Goal: Task Accomplishment & Management: Use online tool/utility

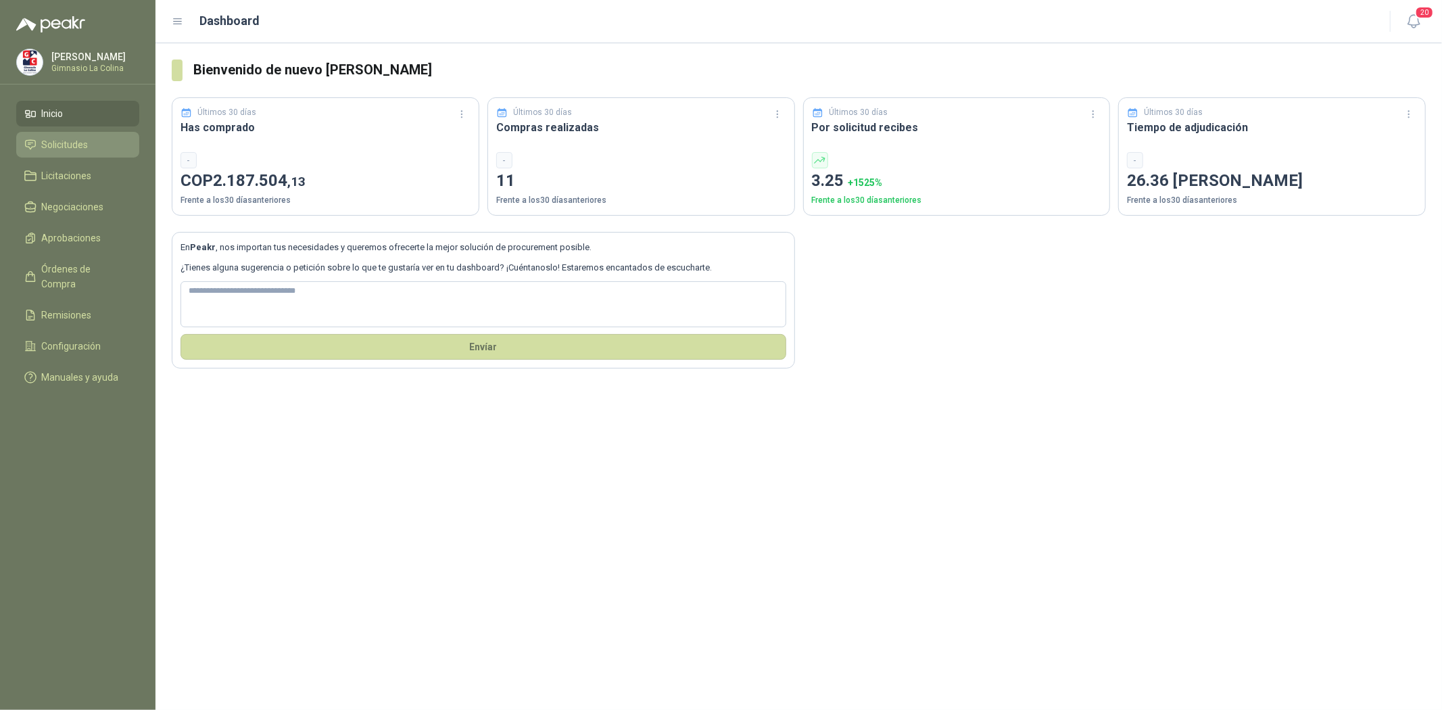
click at [91, 137] on li "Solicitudes" at bounding box center [77, 144] width 107 height 15
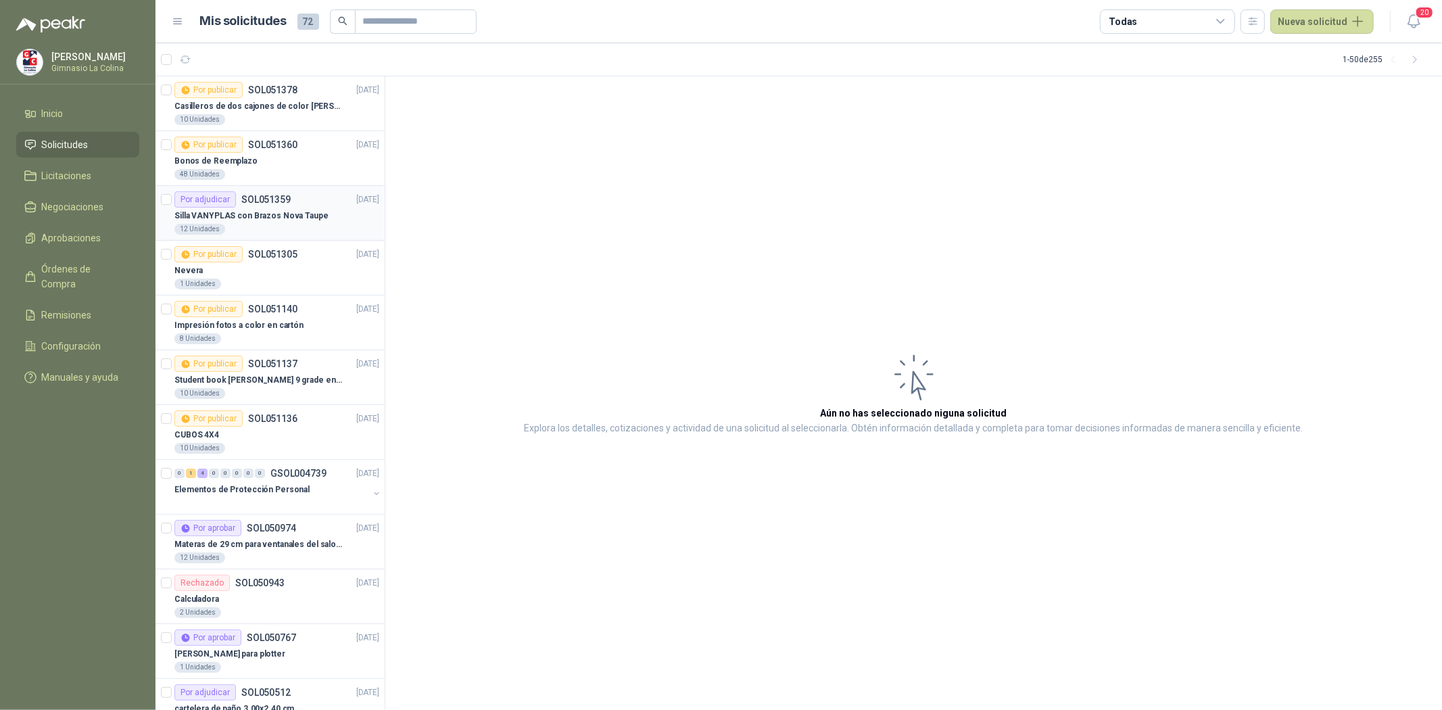
click at [279, 224] on div "12 Unidades" at bounding box center [276, 229] width 205 height 11
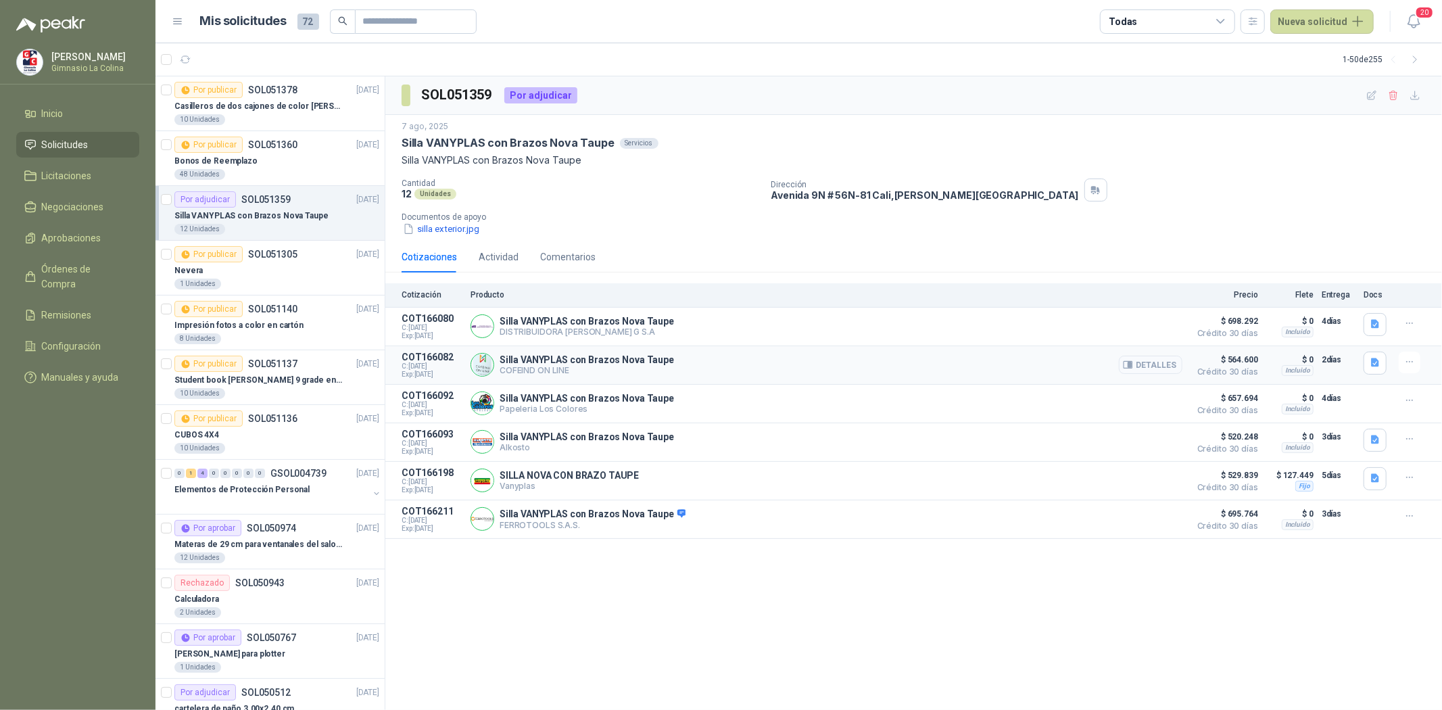
click at [1138, 365] on button "Detalles" at bounding box center [1151, 365] width 64 height 18
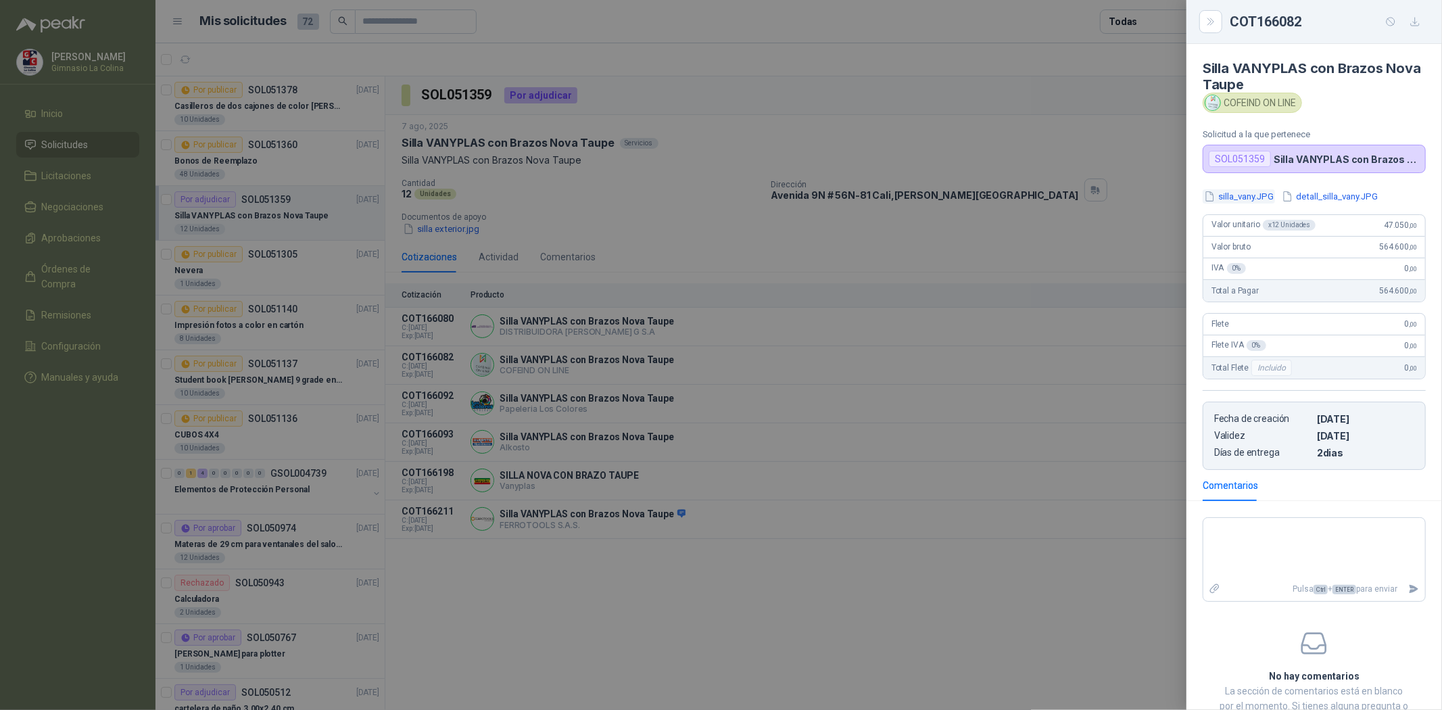
click at [1233, 193] on button "silla_vany.JPG" at bounding box center [1238, 196] width 72 height 14
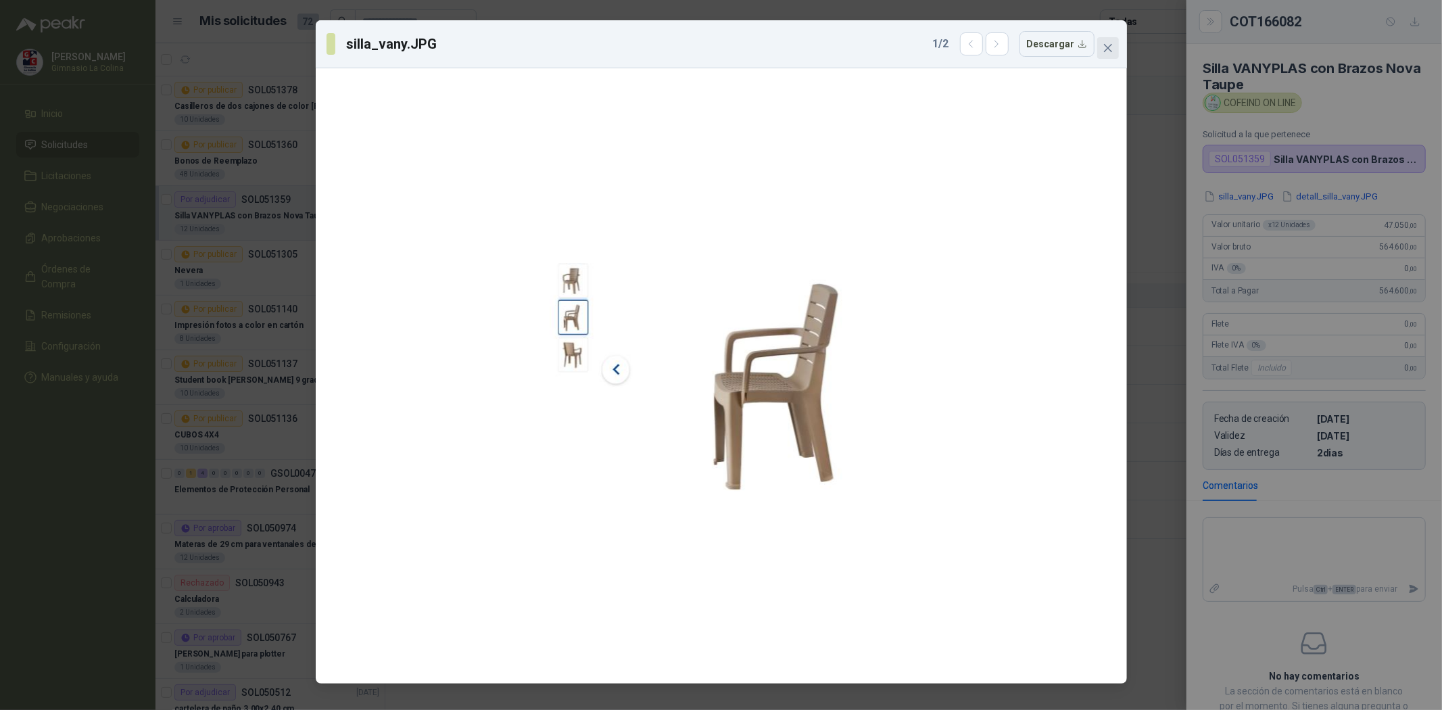
click at [1115, 48] on span "Close" at bounding box center [1108, 48] width 22 height 11
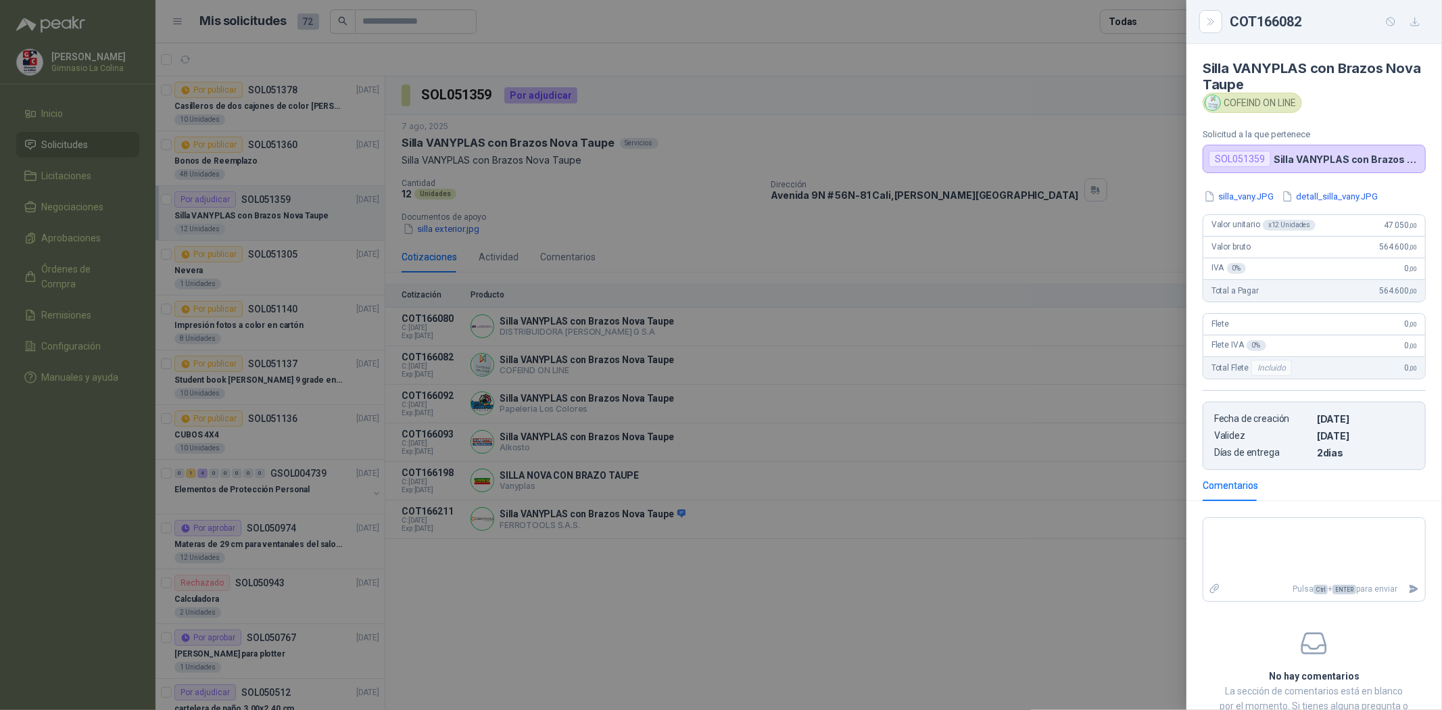
click at [1169, 178] on div at bounding box center [721, 355] width 1442 height 710
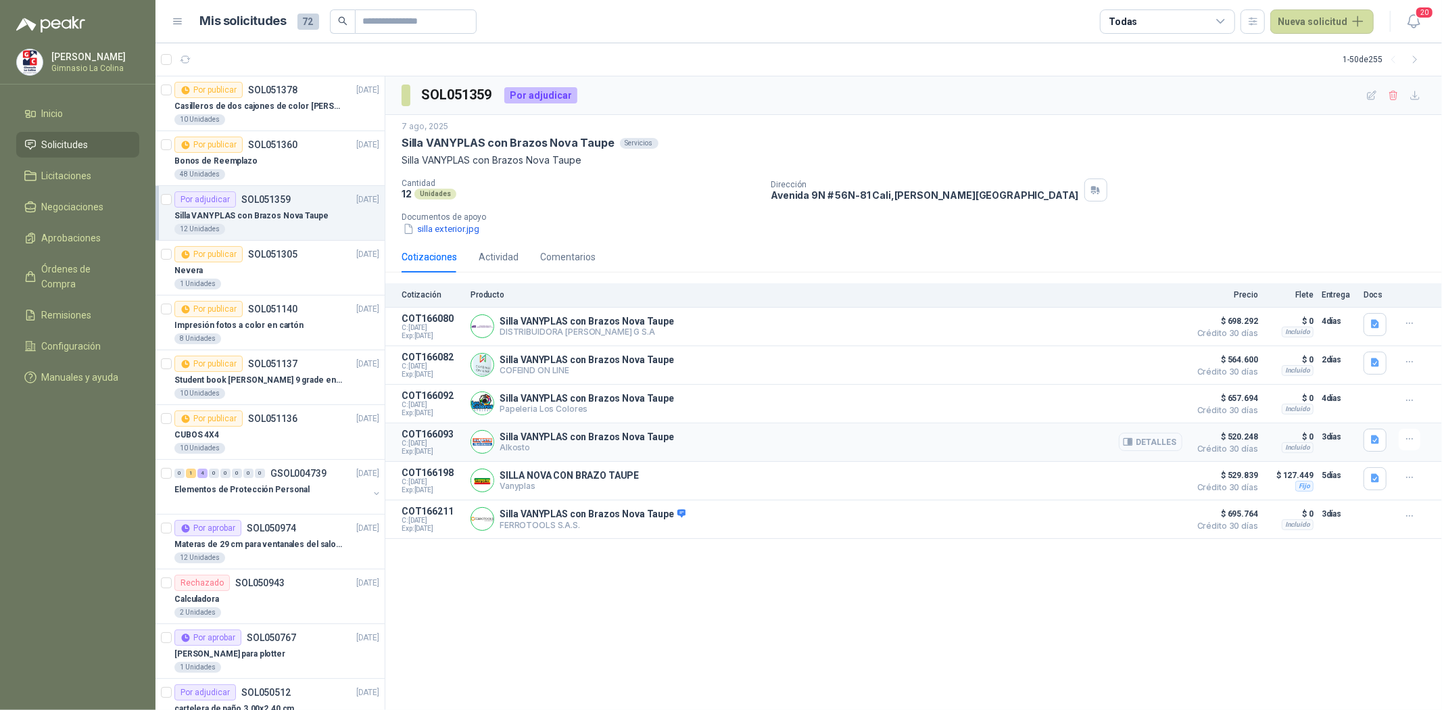
click at [1156, 437] on button "Detalles" at bounding box center [1151, 442] width 64 height 18
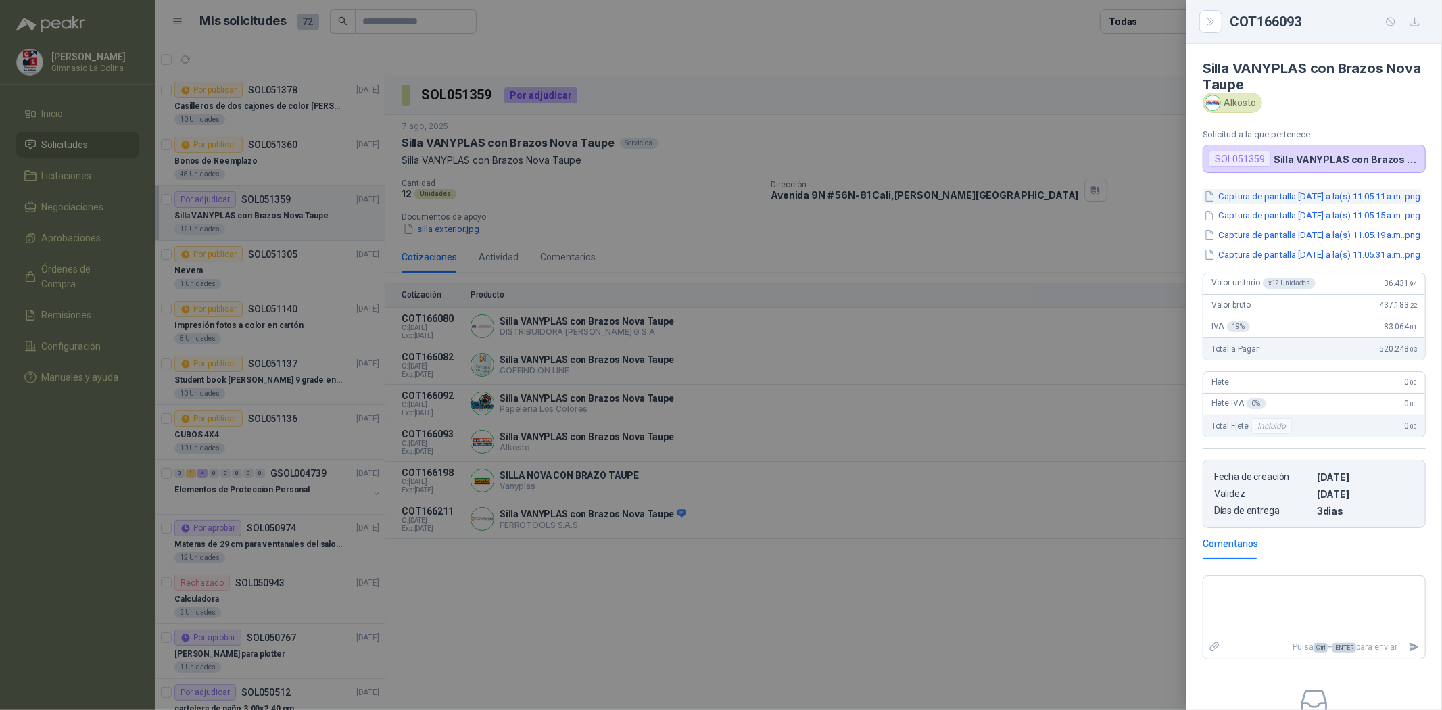
click at [1252, 203] on button "Captura de pantalla [DATE] a la(s) 11.05.11 a.m..png" at bounding box center [1311, 196] width 219 height 14
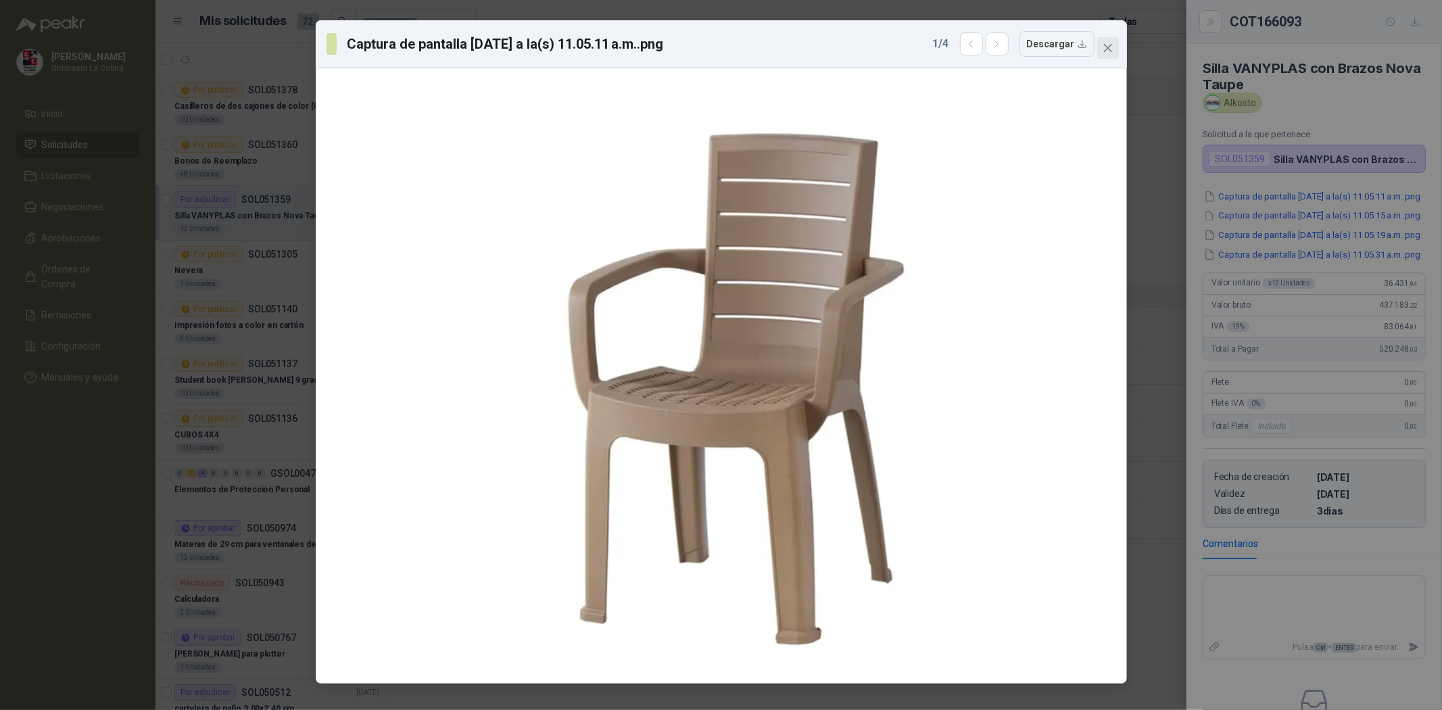
click at [1114, 47] on span "Close" at bounding box center [1108, 48] width 22 height 11
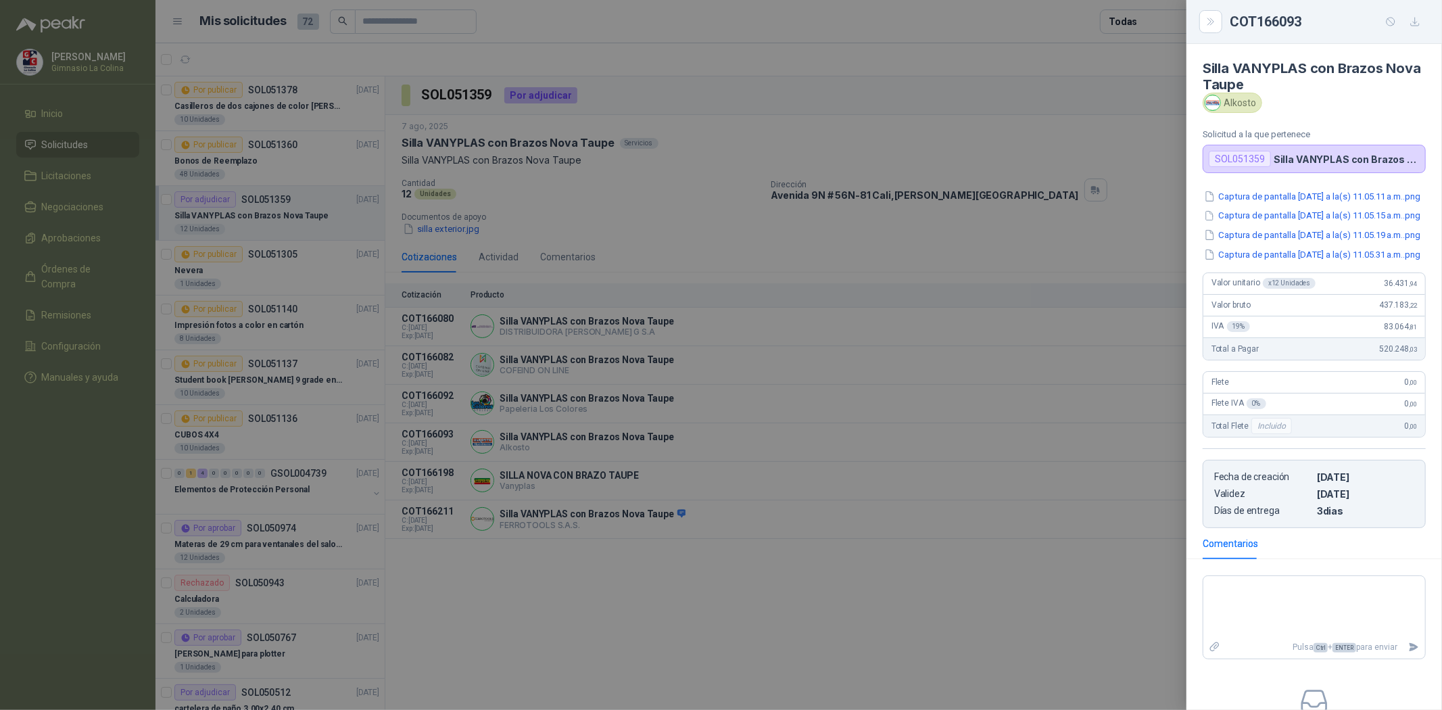
click at [1118, 73] on div at bounding box center [721, 355] width 1442 height 710
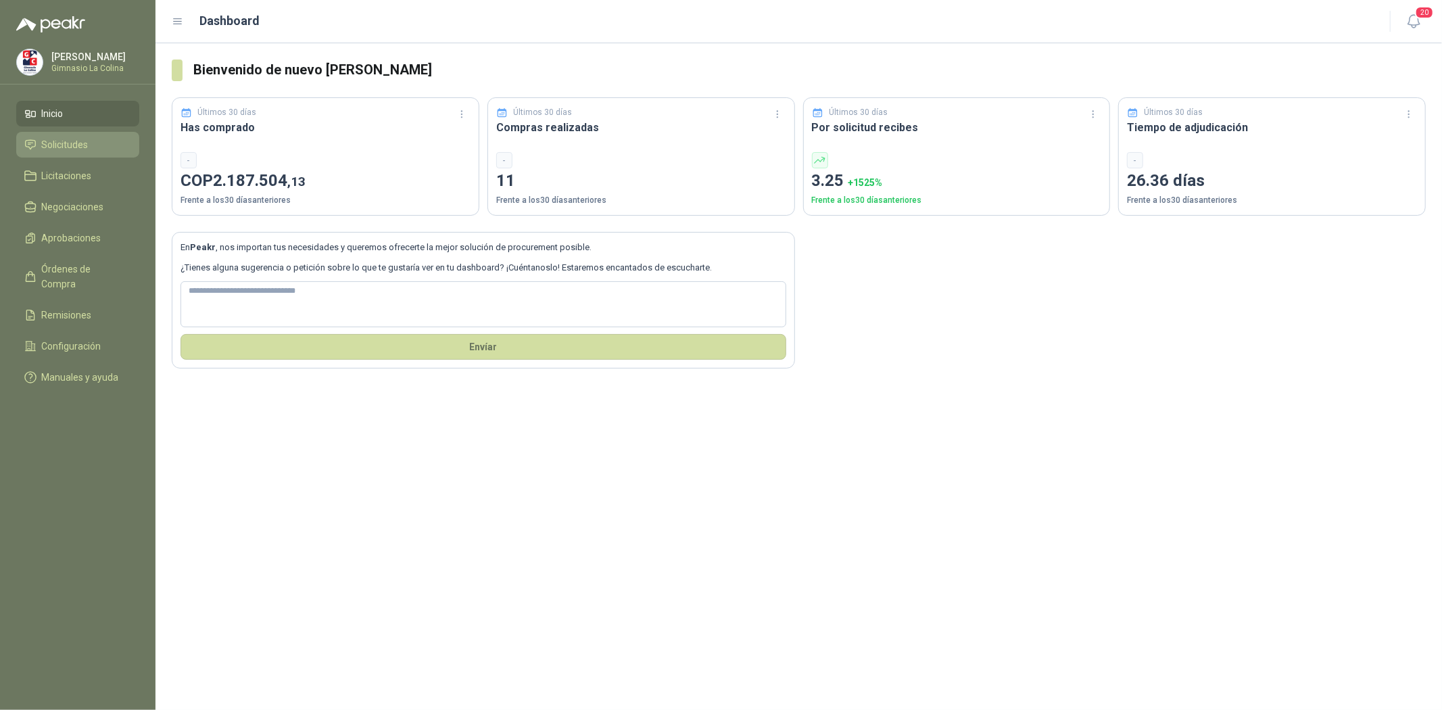
click at [66, 136] on link "Solicitudes" at bounding box center [77, 145] width 123 height 26
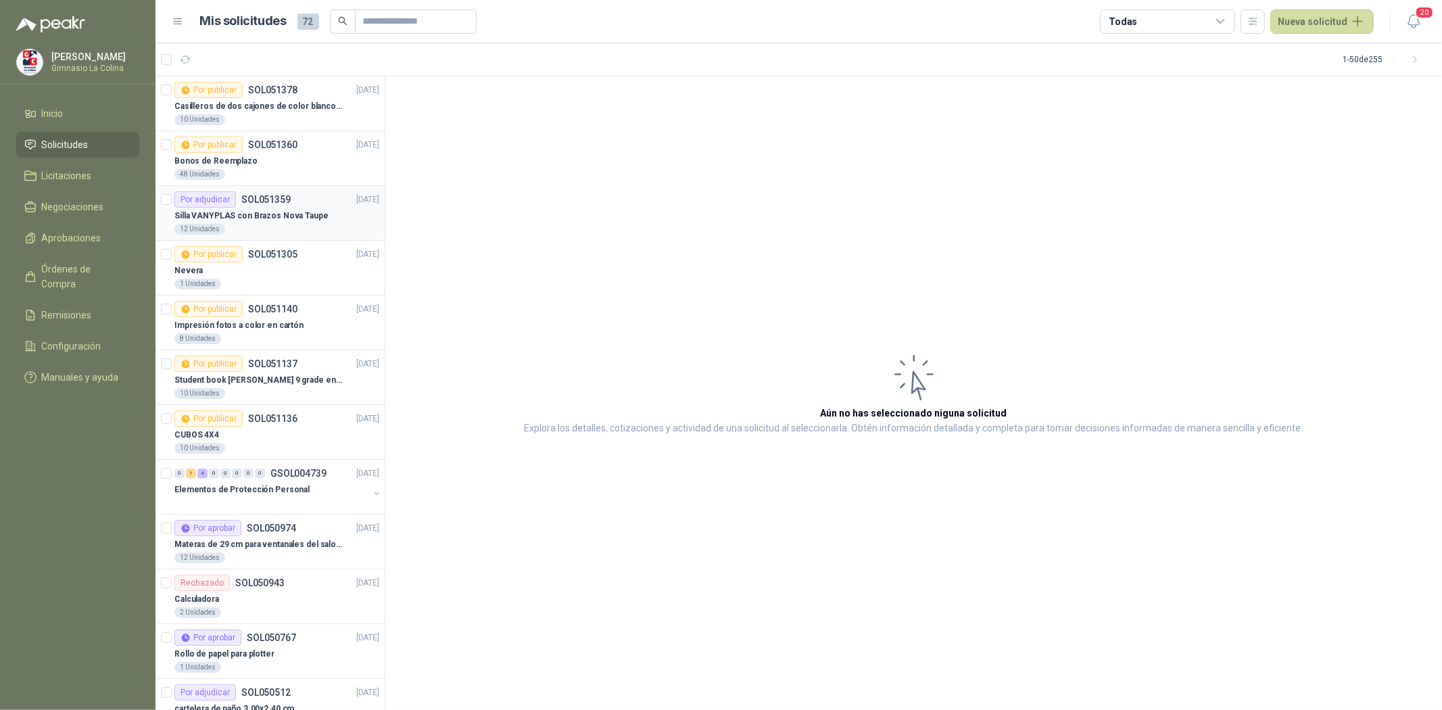
click at [262, 214] on p "Silla VANYPLAS con Brazos Nova Taupe" at bounding box center [251, 216] width 154 height 13
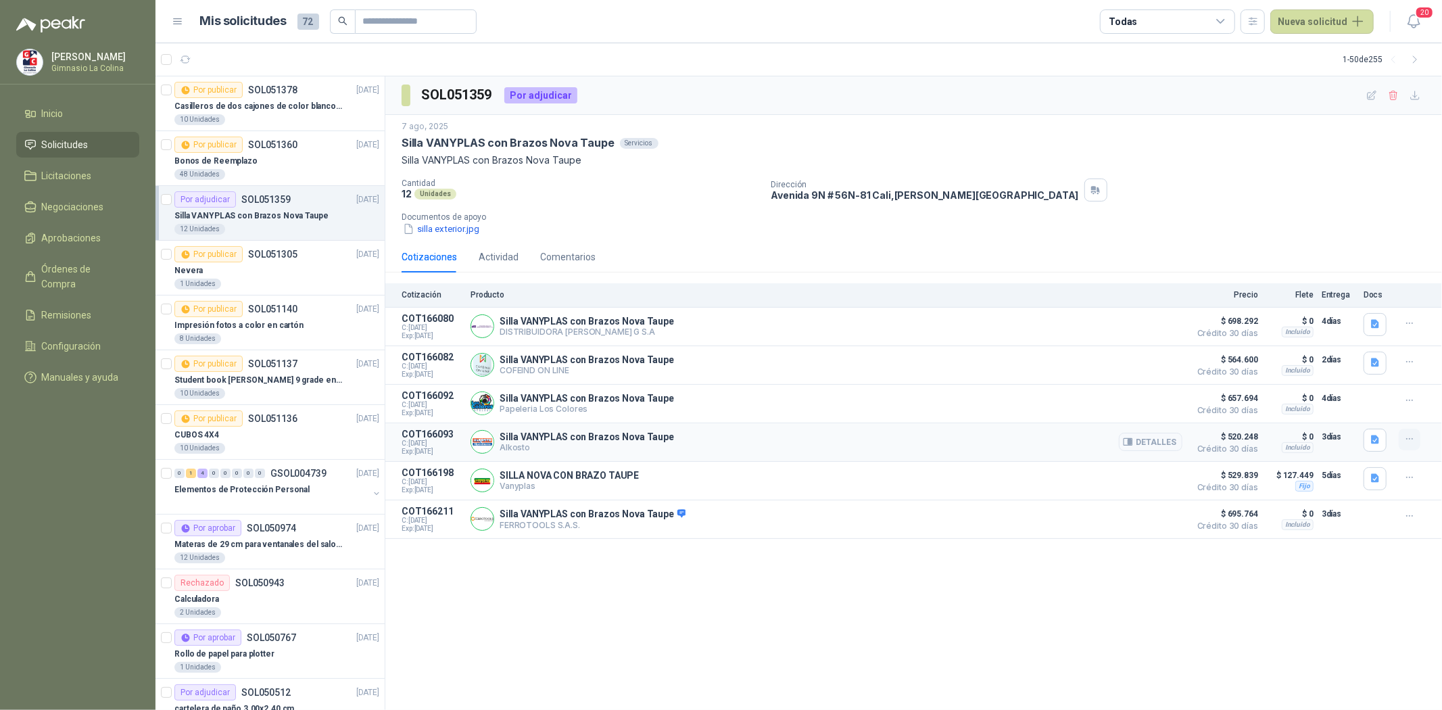
click at [1404, 443] on icon "button" at bounding box center [1409, 438] width 11 height 11
click at [979, 442] on div "Silla VANYPLAS con Brazos Nova Taupe Alkosto Detalles" at bounding box center [826, 442] width 712 height 27
click at [1406, 447] on button "button" at bounding box center [1409, 440] width 22 height 22
click at [639, 435] on p "Silla VANYPLAS con Brazos Nova Taupe" at bounding box center [586, 436] width 174 height 11
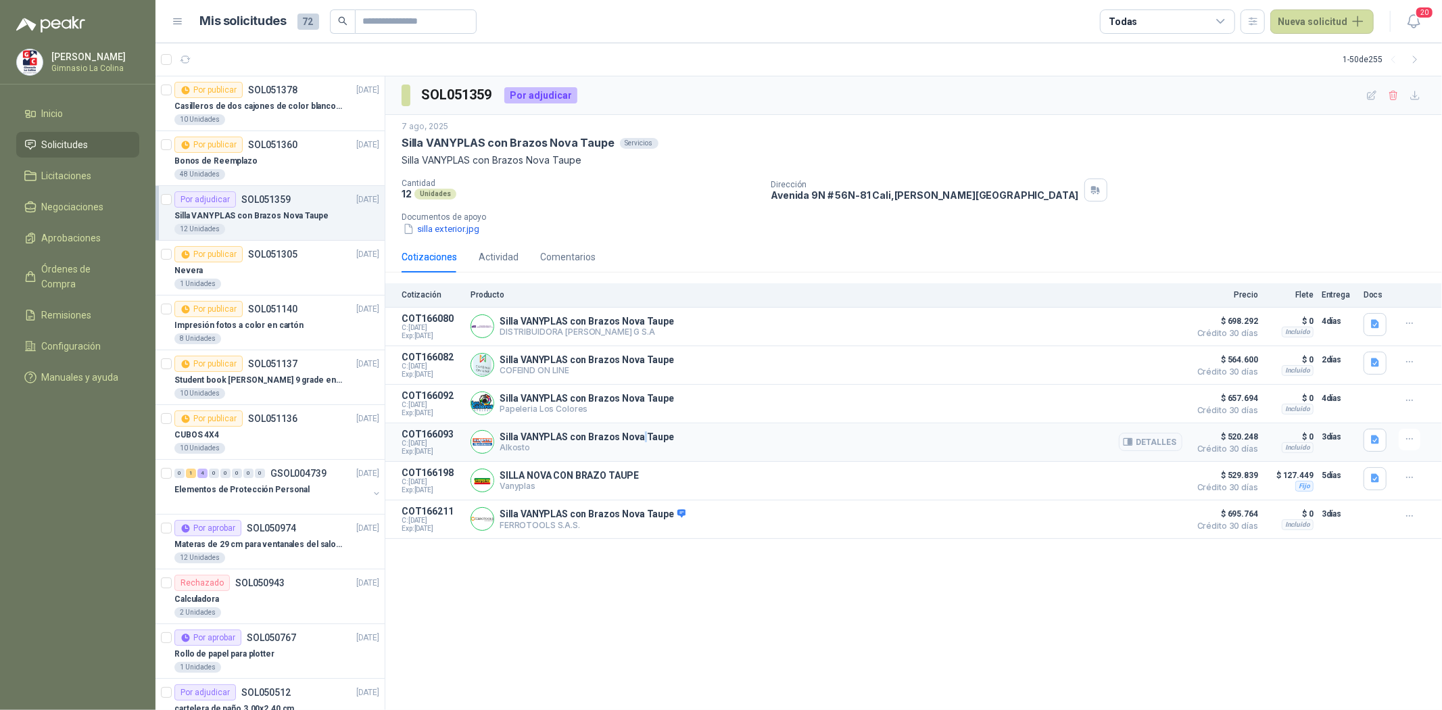
click at [639, 435] on p "Silla VANYPLAS con Brazos Nova Taupe" at bounding box center [586, 436] width 174 height 11
click at [105, 339] on li "Configuración" at bounding box center [77, 346] width 107 height 15
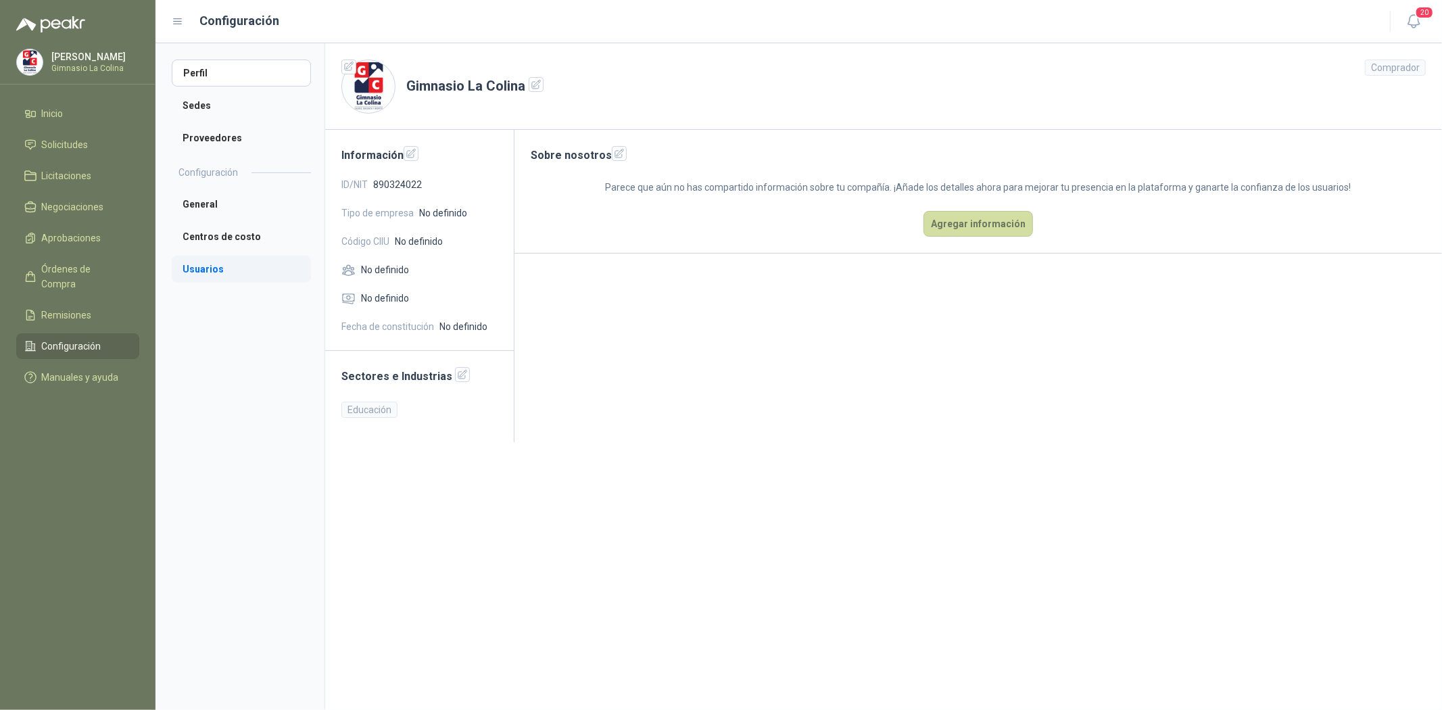
click at [245, 269] on li "Usuarios" at bounding box center [241, 268] width 139 height 27
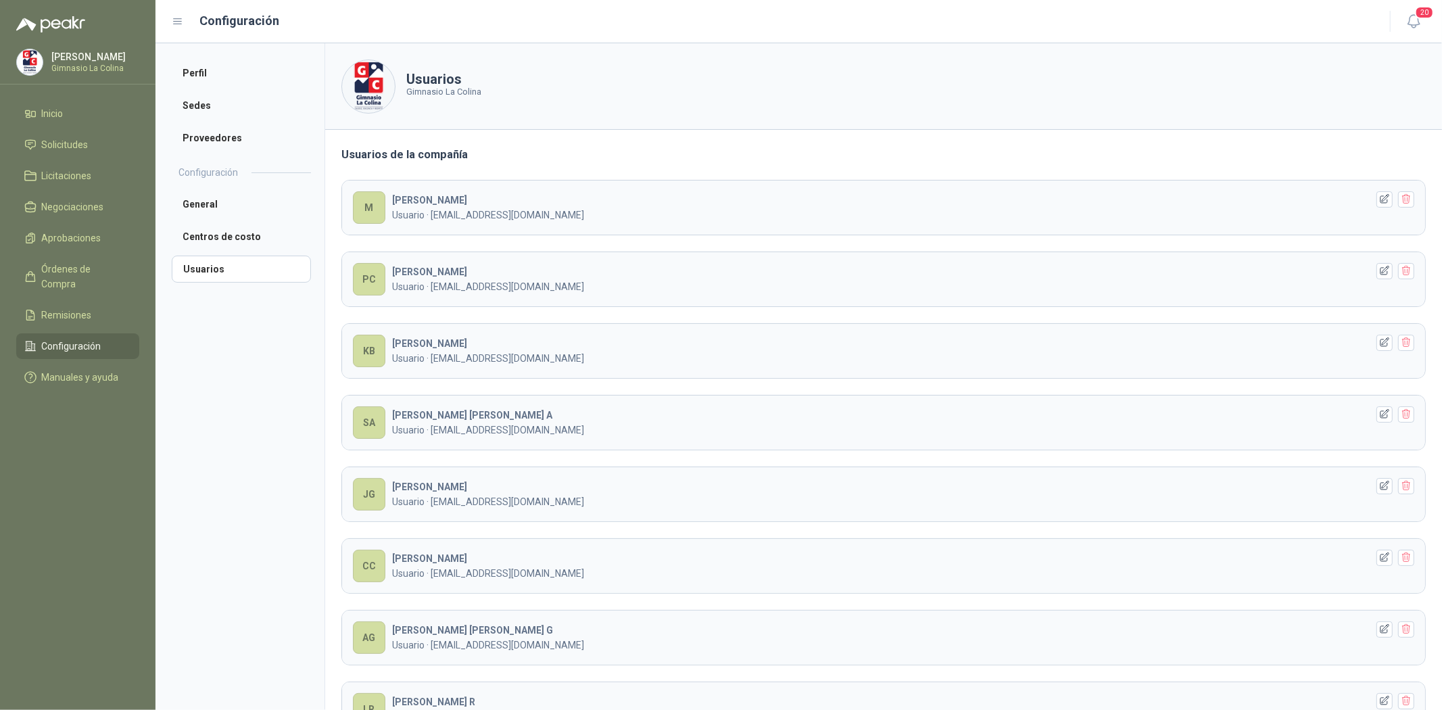
click at [643, 214] on p "Usuario · proveedores@lacolina.edu.co" at bounding box center [879, 214] width 975 height 15
click at [1380, 195] on icon "button" at bounding box center [1384, 199] width 9 height 9
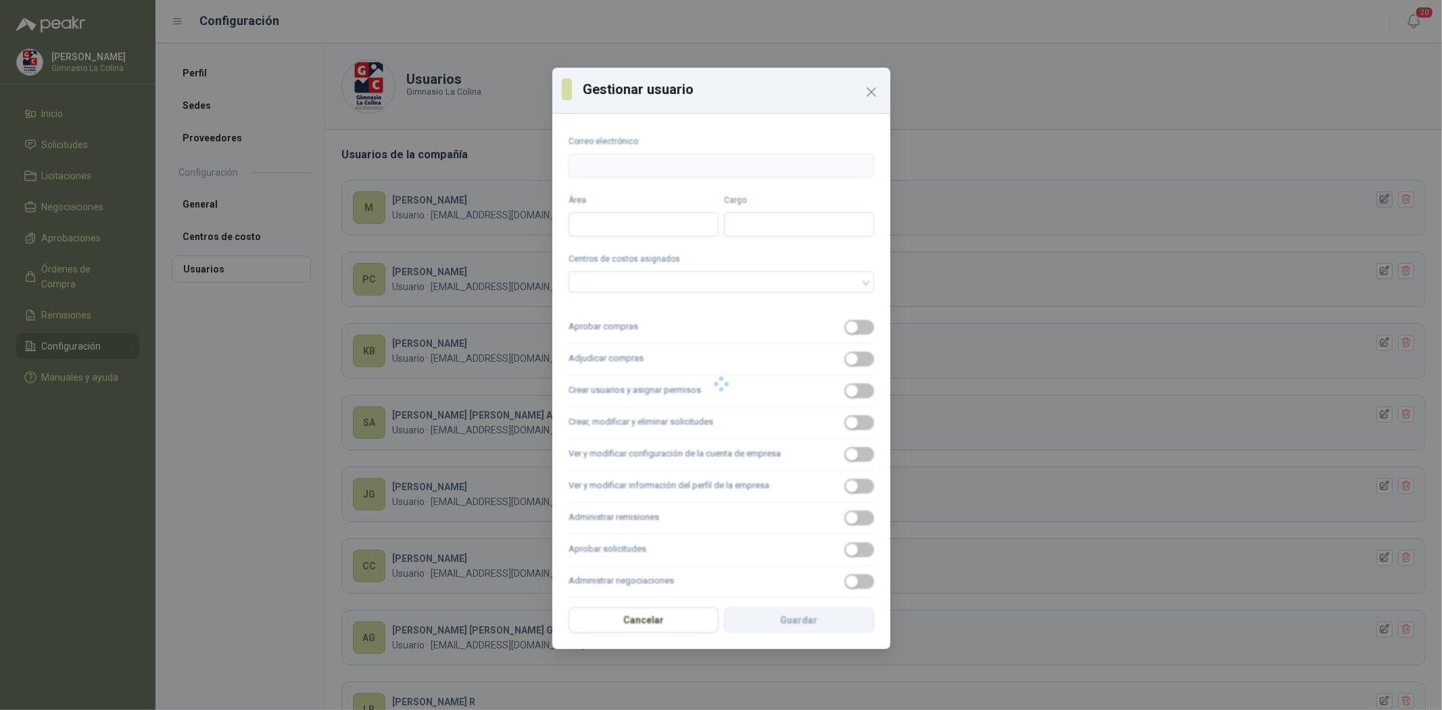
type input "**********"
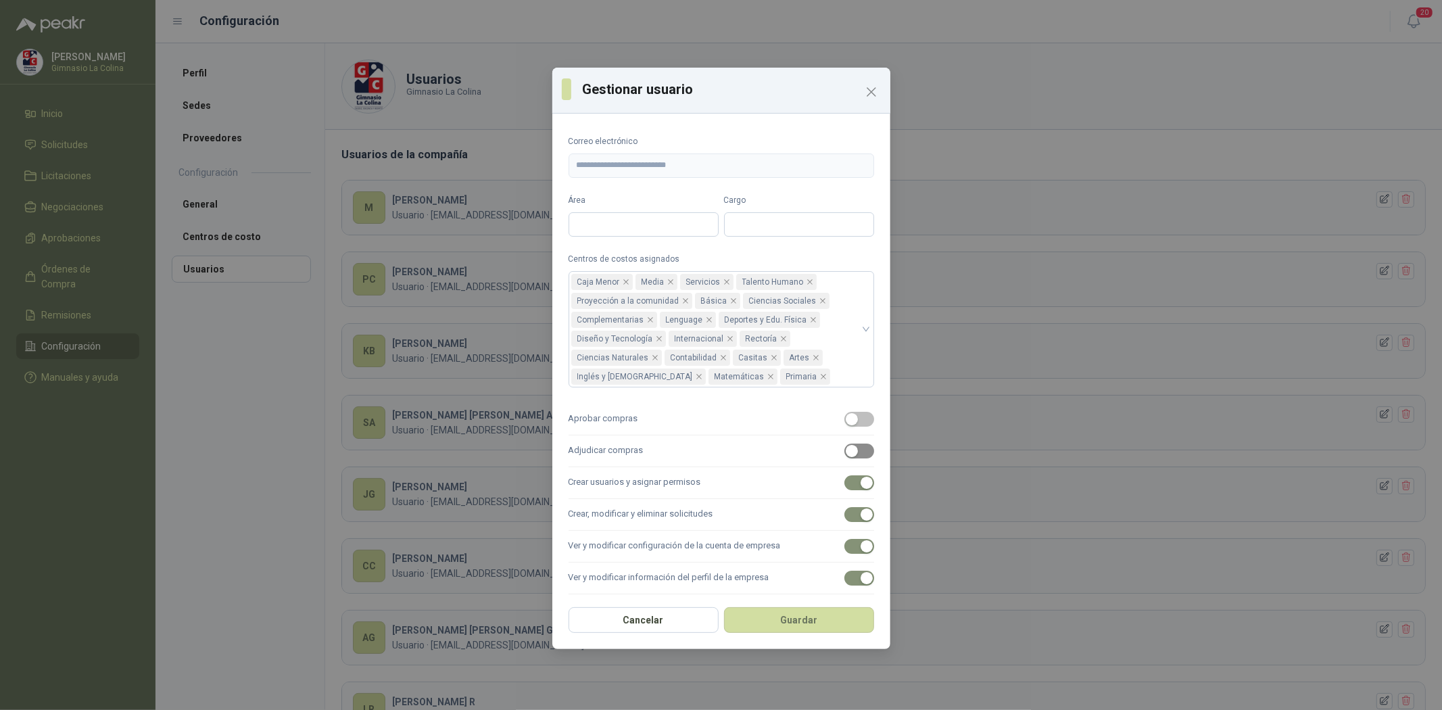
click at [852, 451] on span "button" at bounding box center [859, 450] width 30 height 15
click at [784, 629] on button "Guardar" at bounding box center [799, 620] width 150 height 26
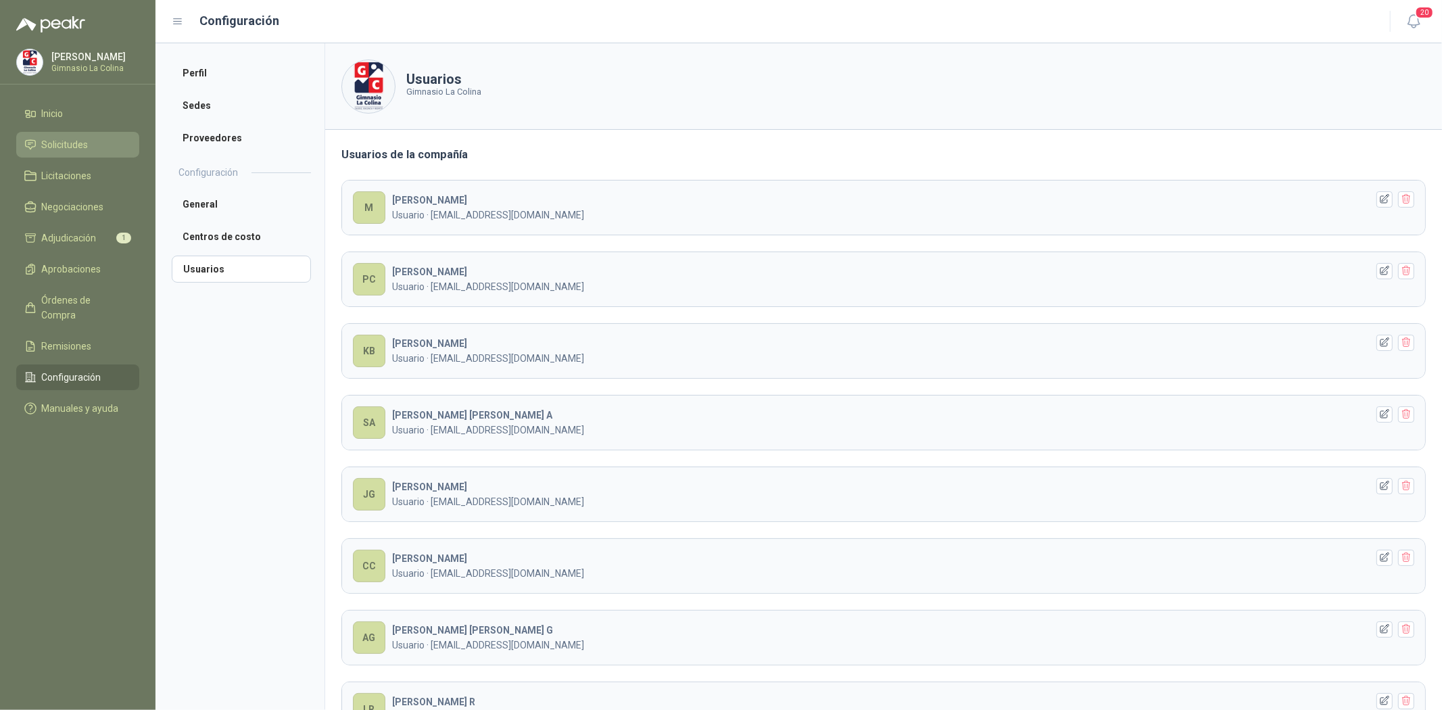
click at [112, 153] on link "Solicitudes" at bounding box center [77, 145] width 123 height 26
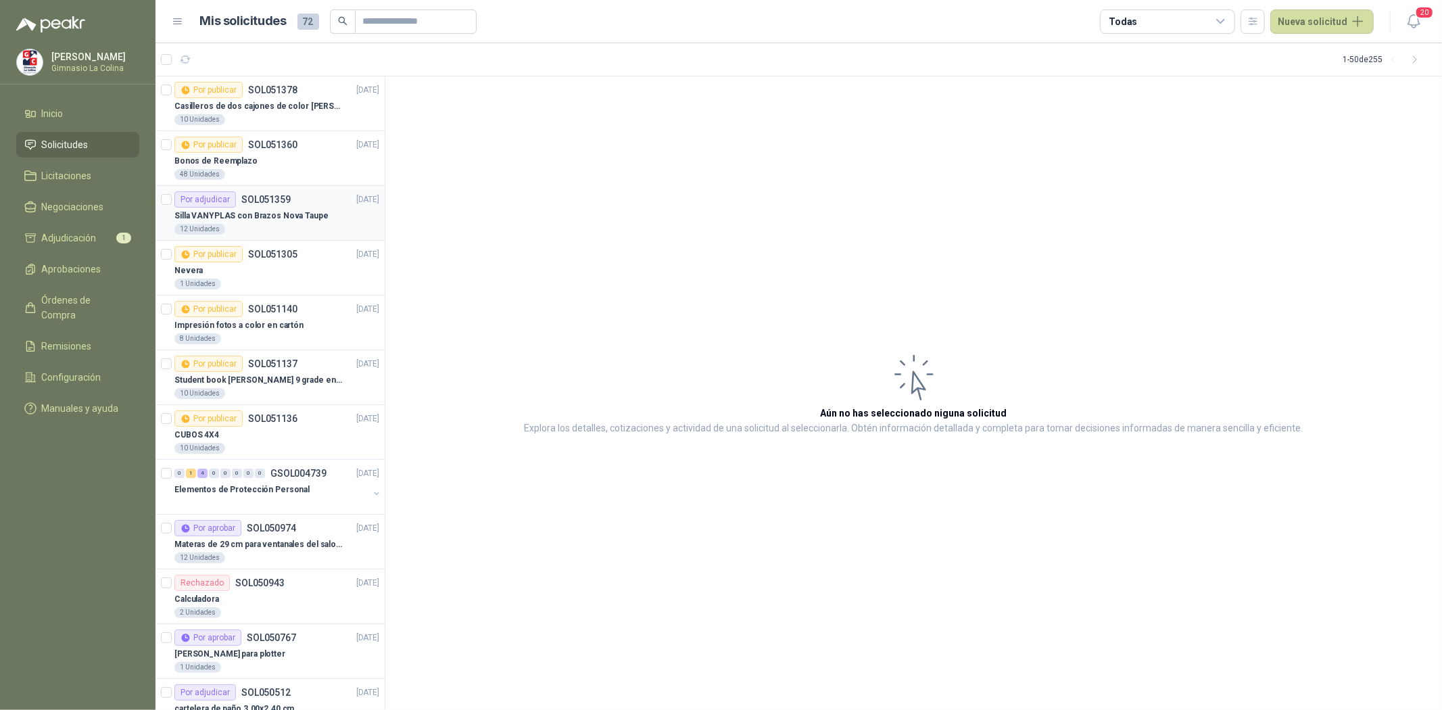
click at [306, 196] on div "Por adjudicar SOL051359 07/08/25" at bounding box center [276, 199] width 205 height 16
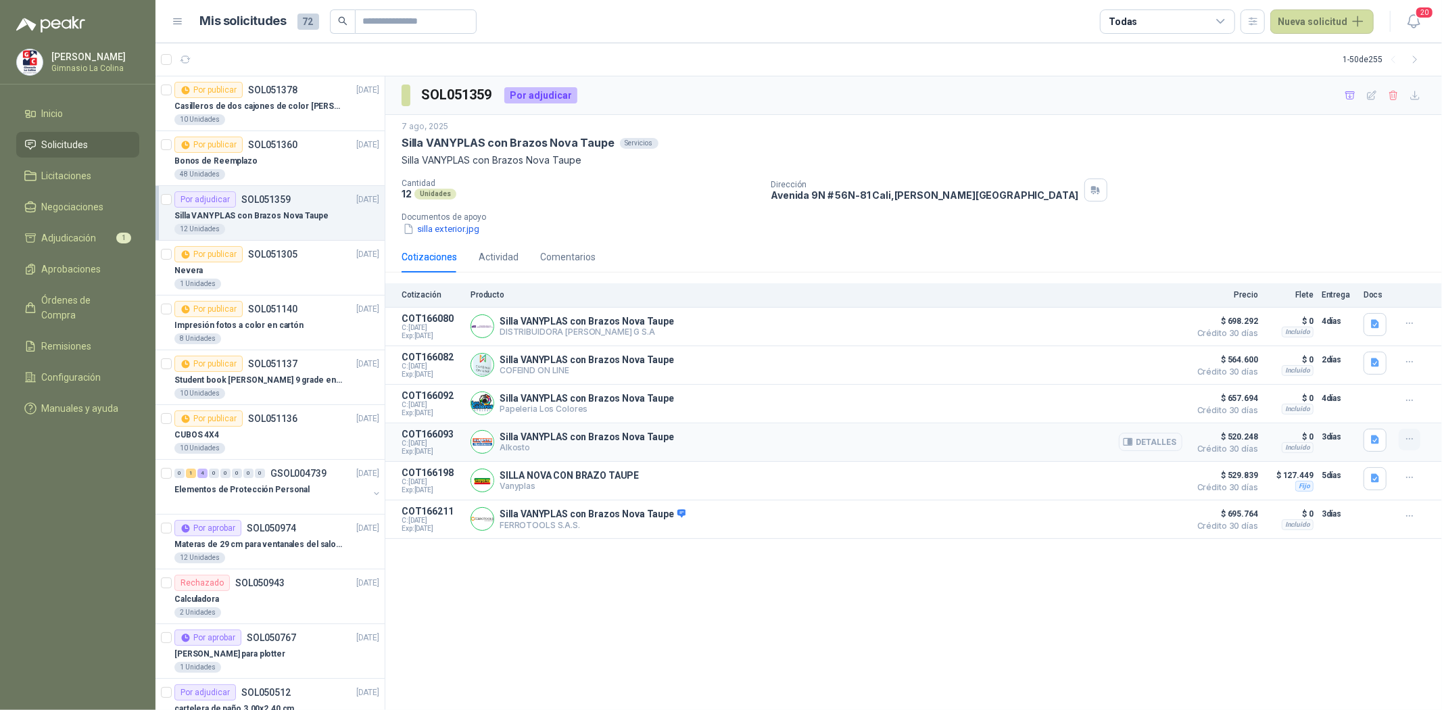
click at [1416, 443] on button "button" at bounding box center [1409, 440] width 22 height 22
click at [1386, 391] on button "Añadir" at bounding box center [1382, 387] width 108 height 22
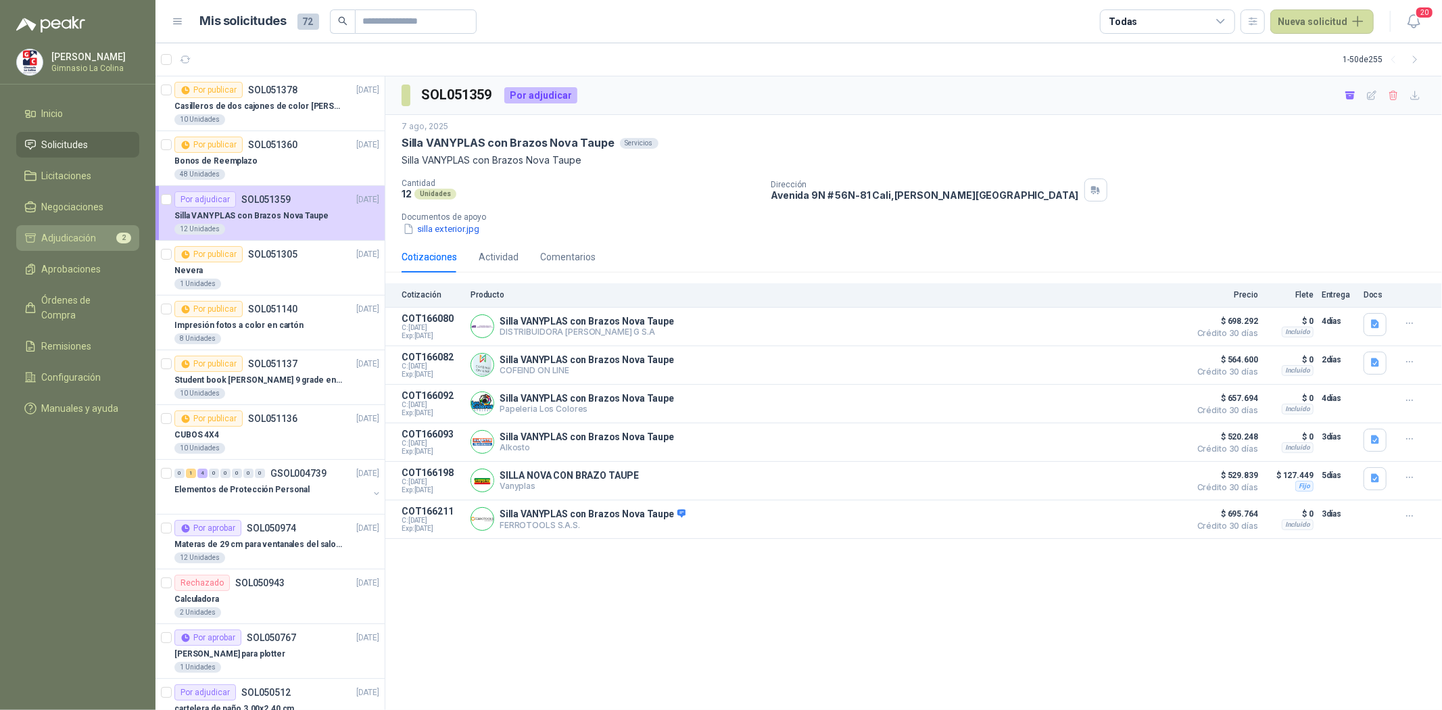
click at [99, 235] on li "Adjudicación 2" at bounding box center [77, 237] width 107 height 15
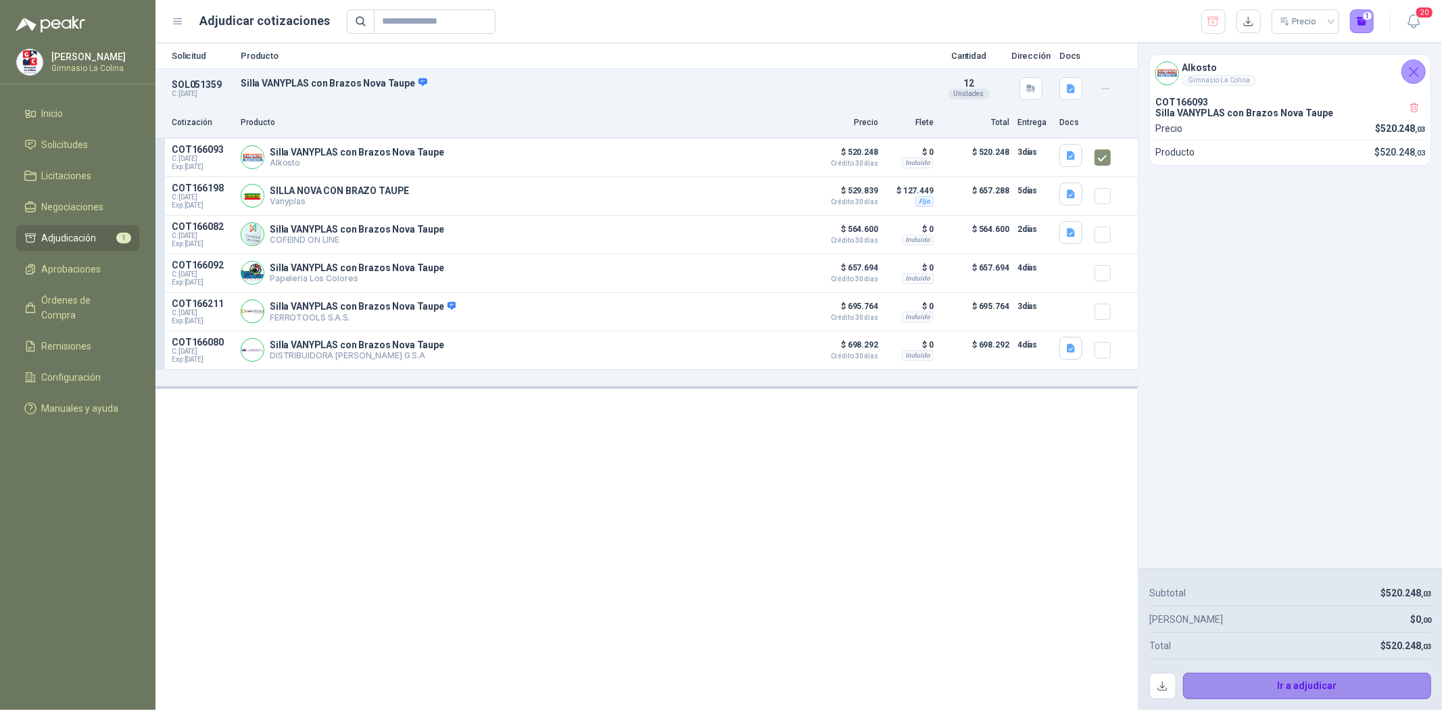
click at [1214, 677] on button "Ir a adjudicar" at bounding box center [1307, 686] width 249 height 27
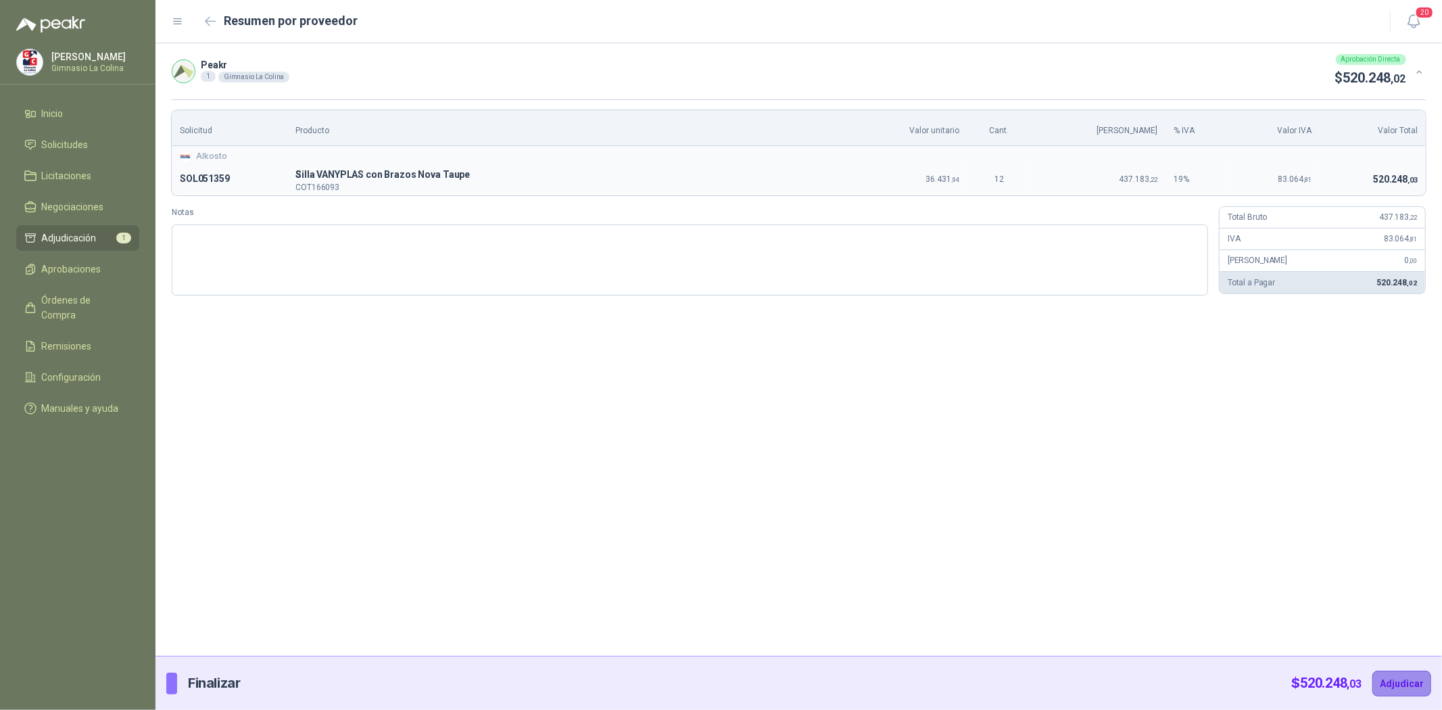
click at [1403, 683] on button "Adjudicar" at bounding box center [1401, 683] width 59 height 26
